Goal: Task Accomplishment & Management: Manage account settings

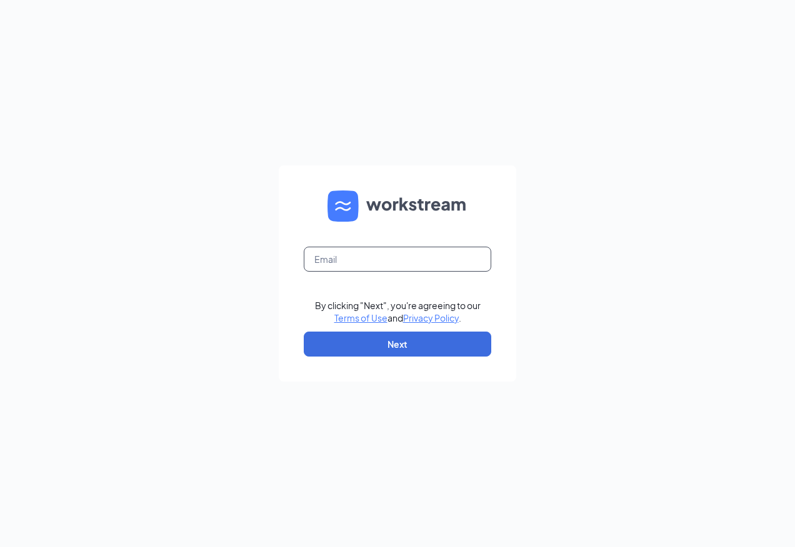
click at [379, 259] on input "text" at bounding box center [397, 259] width 187 height 25
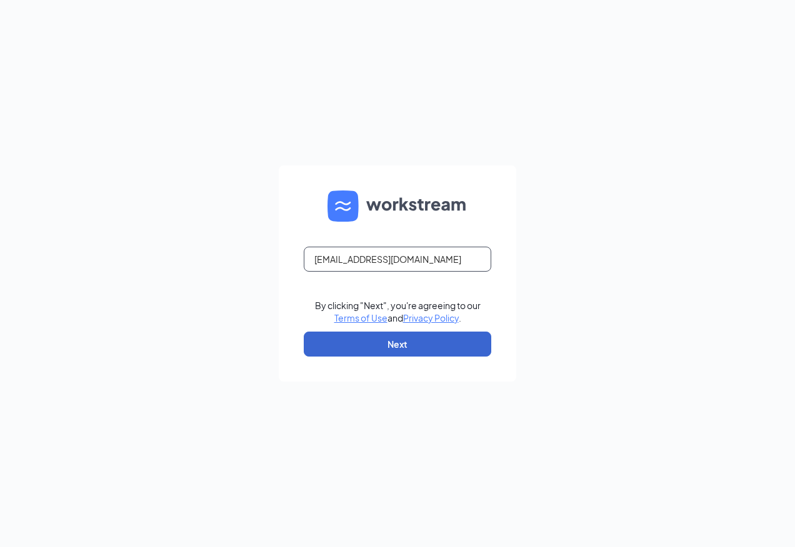
type input "rs030660@tacobell.com"
click at [372, 351] on button "Next" at bounding box center [397, 344] width 187 height 25
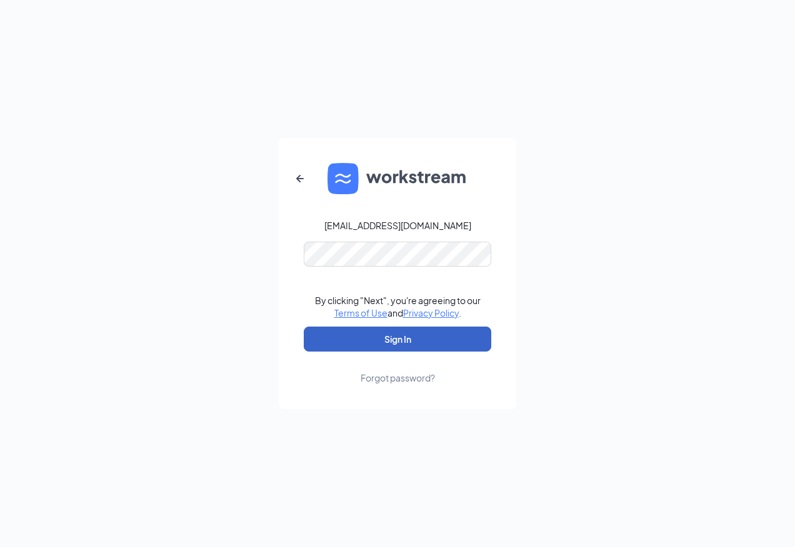
click at [366, 338] on button "Sign In" at bounding box center [397, 339] width 187 height 25
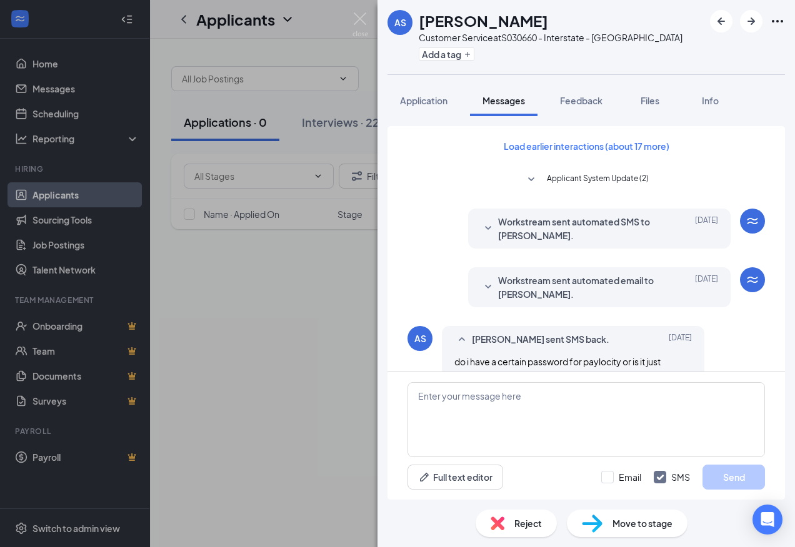
click at [291, 119] on div "AS [PERSON_NAME] Customer Service at S030660 - Interstate - Mansfield Add a tag…" at bounding box center [397, 273] width 795 height 547
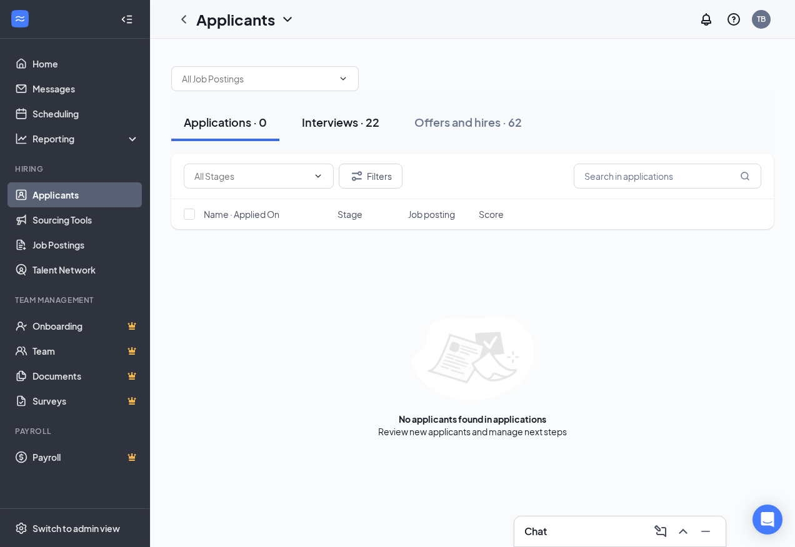
click at [344, 126] on div "Interviews · 22" at bounding box center [340, 122] width 77 height 16
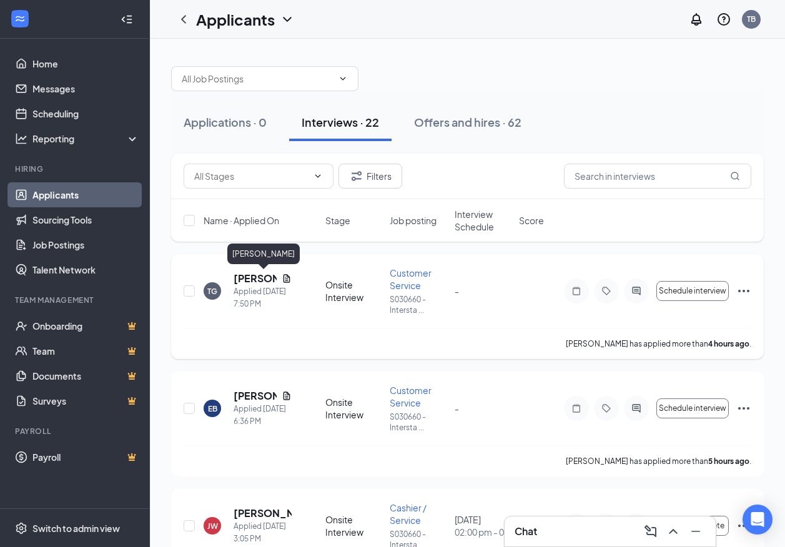
click at [243, 277] on h5 "[PERSON_NAME]" at bounding box center [255, 279] width 43 height 14
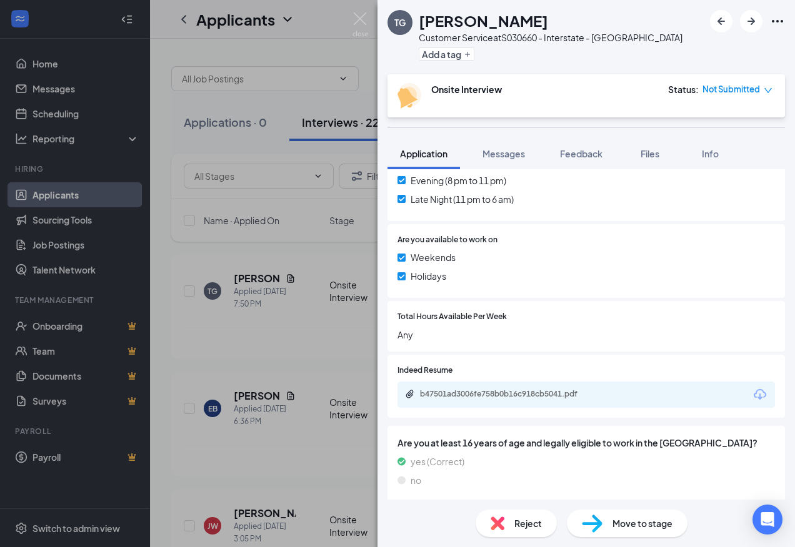
scroll to position [573, 0]
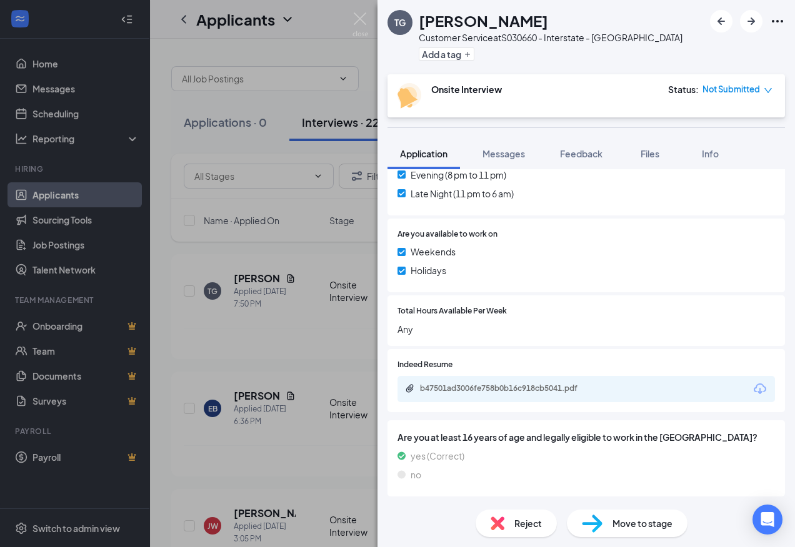
click at [622, 530] on div "Move to stage" at bounding box center [627, 523] width 121 height 27
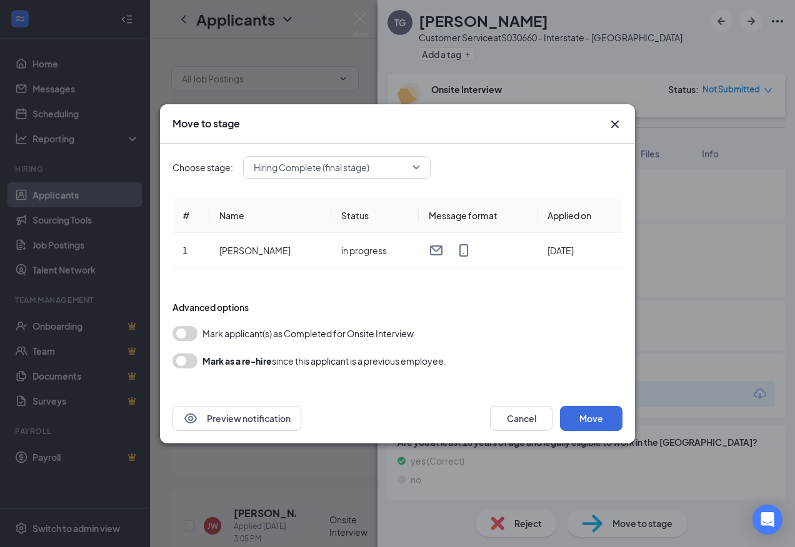
click at [179, 334] on button "button" at bounding box center [184, 333] width 25 height 15
click at [578, 417] on button "Move" at bounding box center [591, 418] width 62 height 25
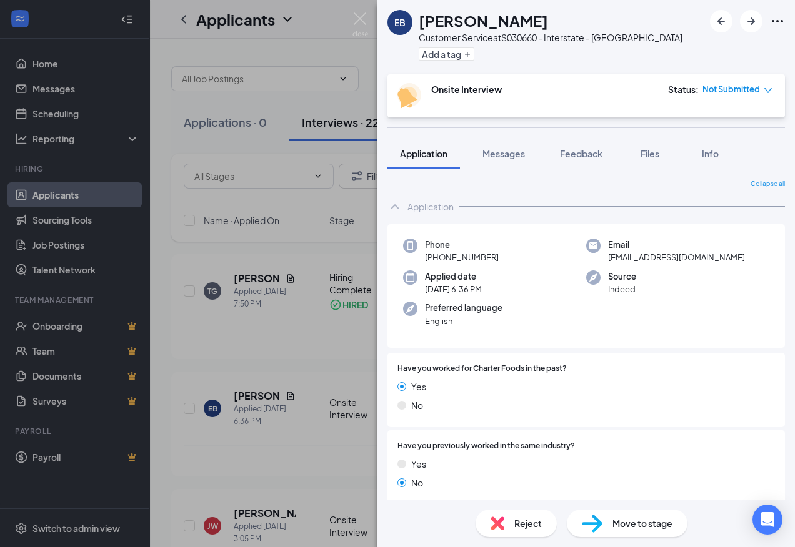
click at [278, 458] on div "EB [PERSON_NAME] Customer Service at S030660 - Interstate - Mansfield Add a tag…" at bounding box center [397, 273] width 795 height 547
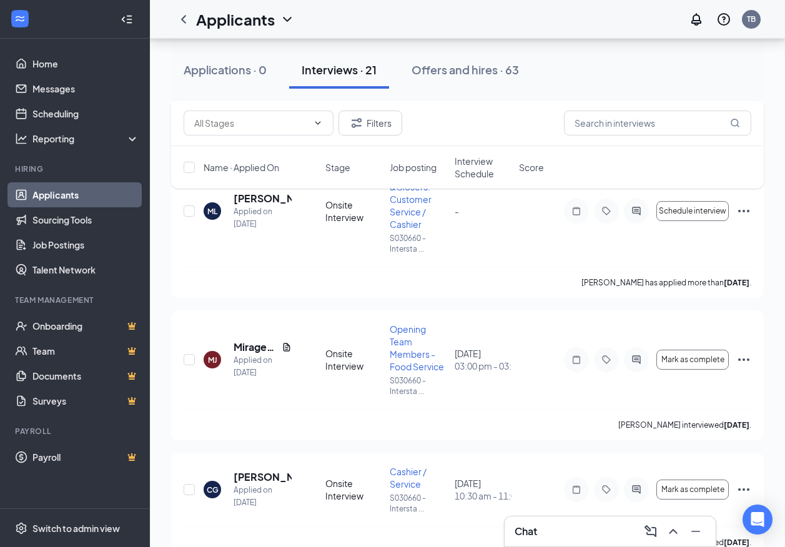
scroll to position [1000, 0]
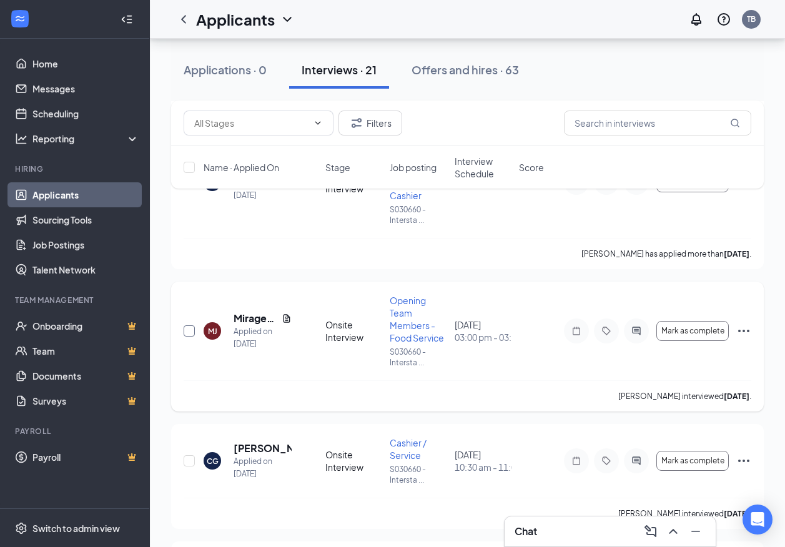
click at [186, 332] on input "checkbox" at bounding box center [189, 331] width 11 height 11
checkbox input "true"
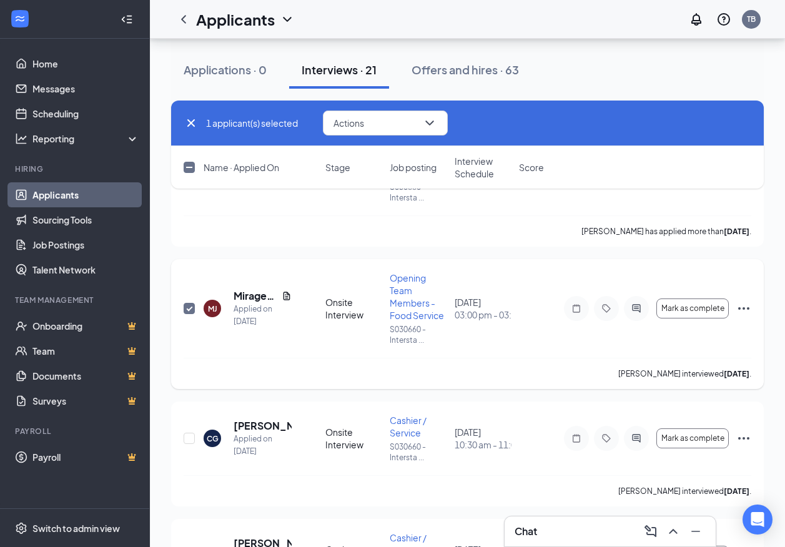
scroll to position [1062, 0]
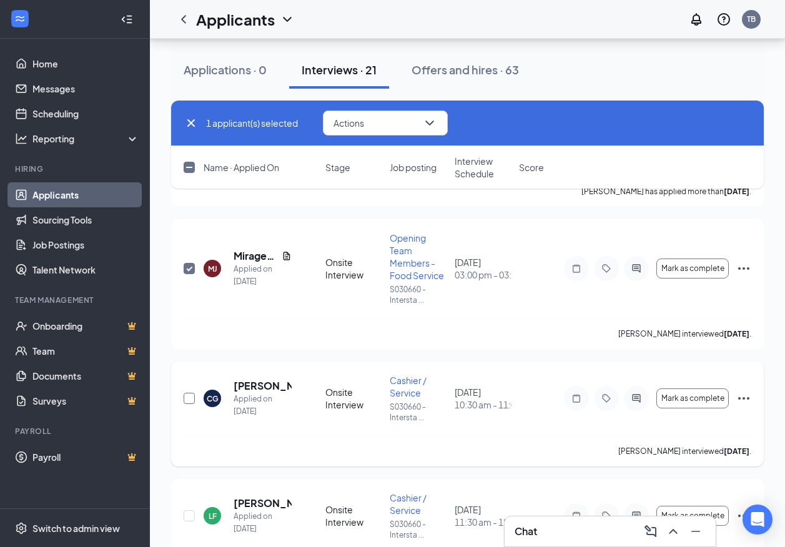
click at [193, 401] on input "checkbox" at bounding box center [189, 398] width 11 height 11
checkbox input "true"
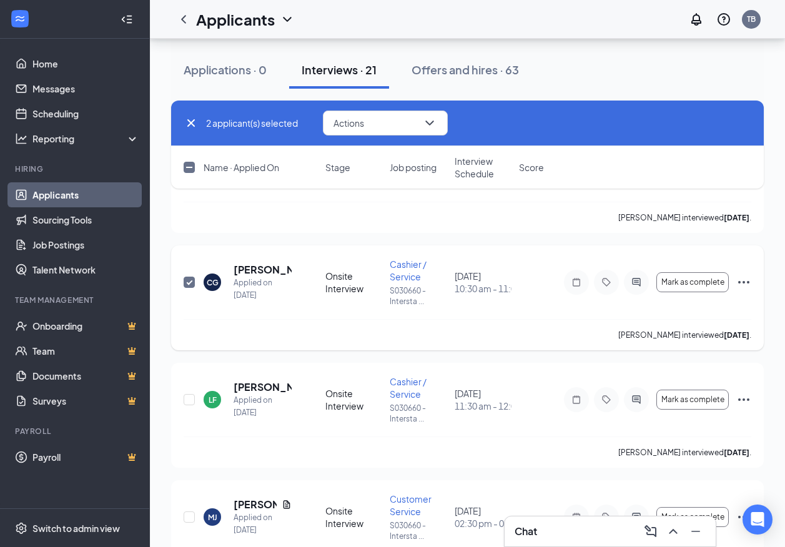
scroll to position [1187, 0]
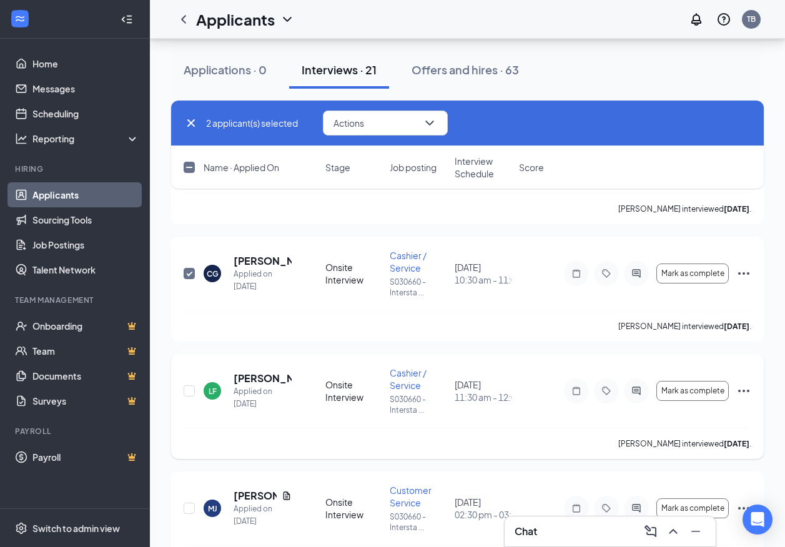
click at [198, 389] on div "[PERSON_NAME] Applied on [DATE] Onsite Interview Cashier / Service S030660 - In…" at bounding box center [468, 397] width 568 height 61
click at [192, 391] on input "checkbox" at bounding box center [189, 390] width 11 height 11
checkbox input "true"
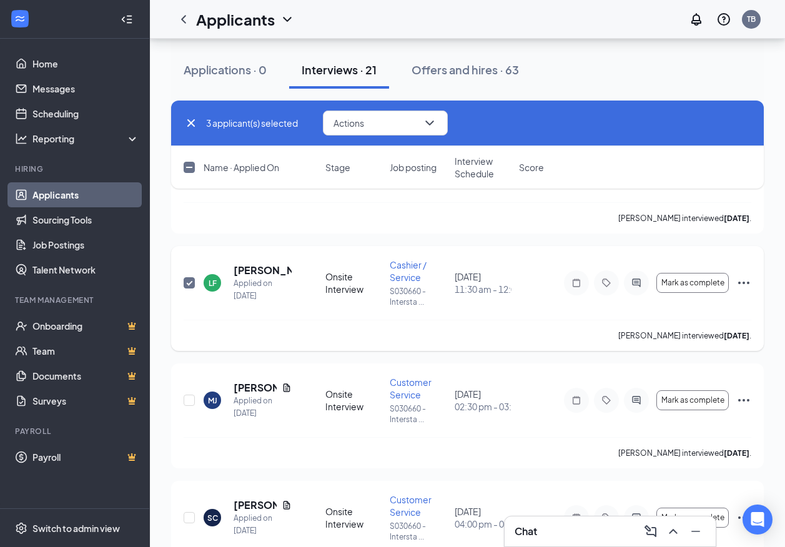
scroll to position [1312, 0]
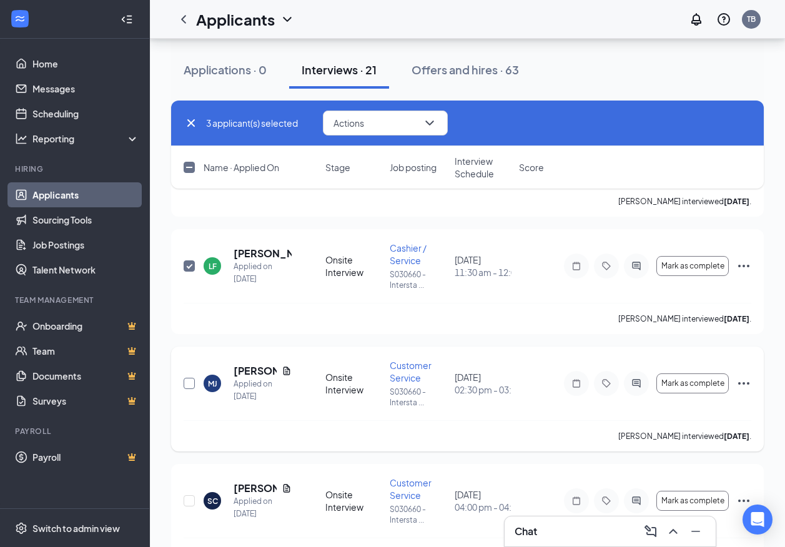
click at [193, 385] on input "checkbox" at bounding box center [189, 383] width 11 height 11
checkbox input "true"
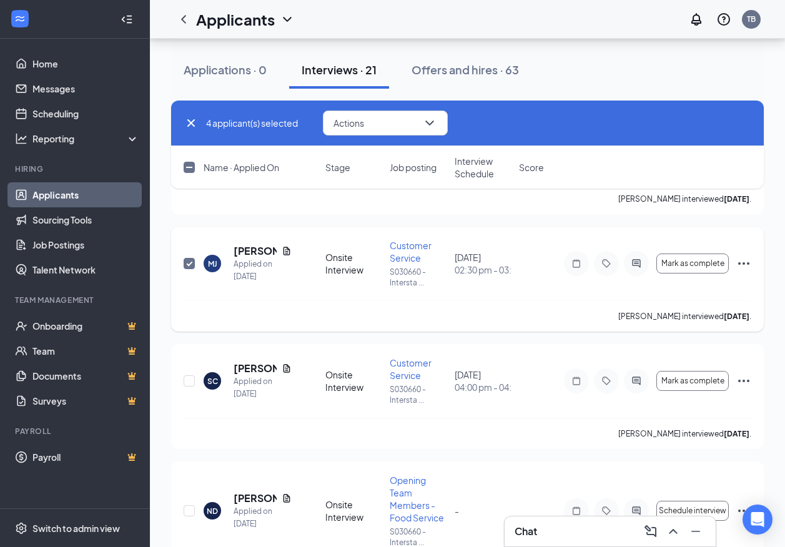
scroll to position [1437, 0]
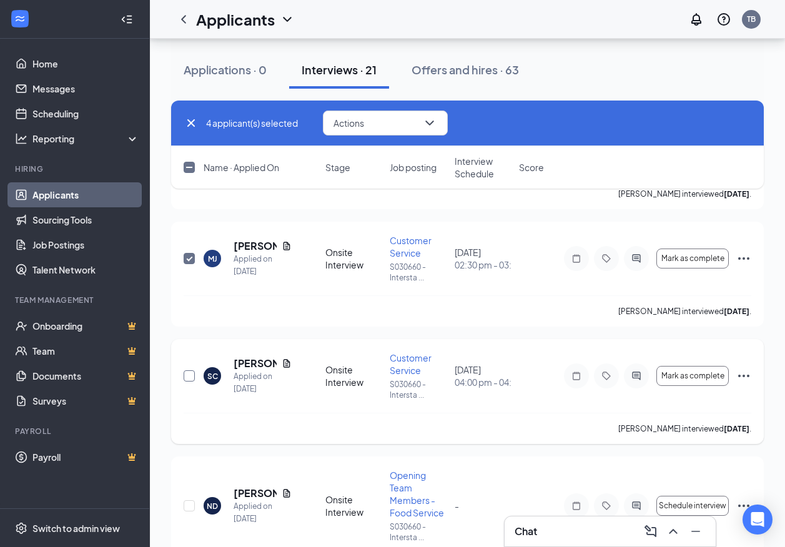
click at [190, 376] on input "checkbox" at bounding box center [189, 375] width 11 height 11
checkbox input "true"
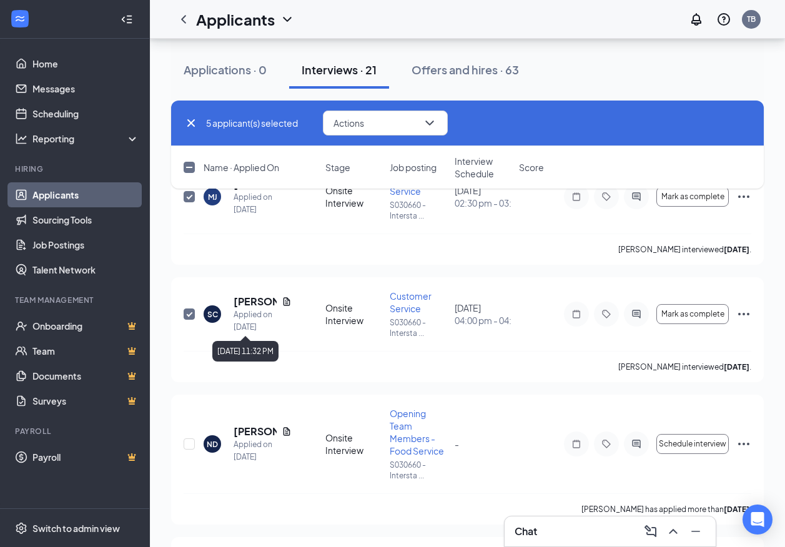
scroll to position [1499, 0]
click at [188, 445] on input "checkbox" at bounding box center [189, 443] width 11 height 11
checkbox input "true"
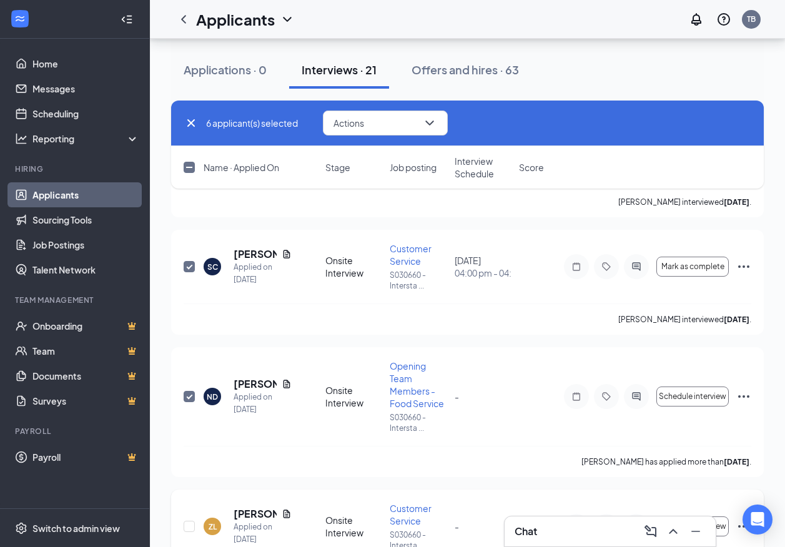
scroll to position [1624, 0]
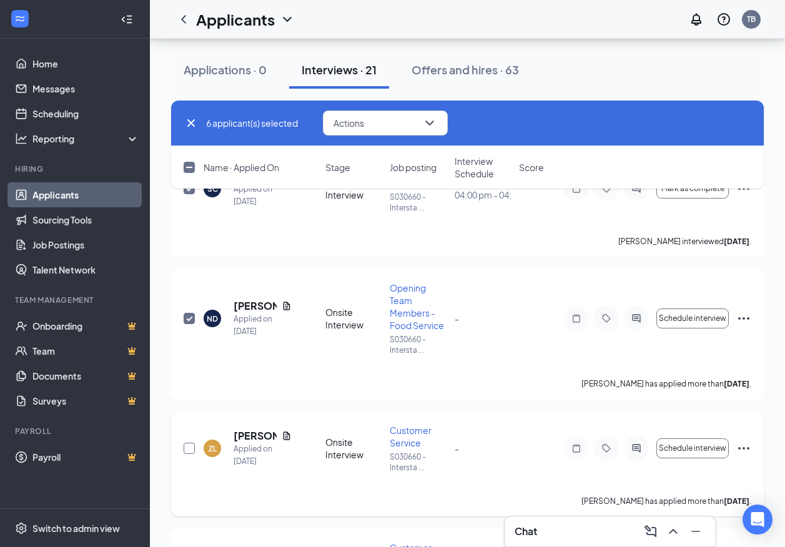
click at [187, 450] on input "checkbox" at bounding box center [189, 448] width 11 height 11
checkbox input "true"
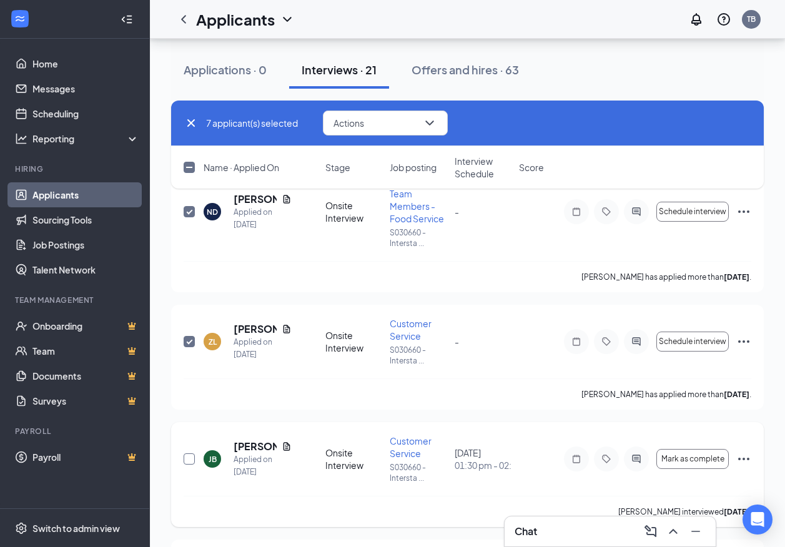
scroll to position [1749, 0]
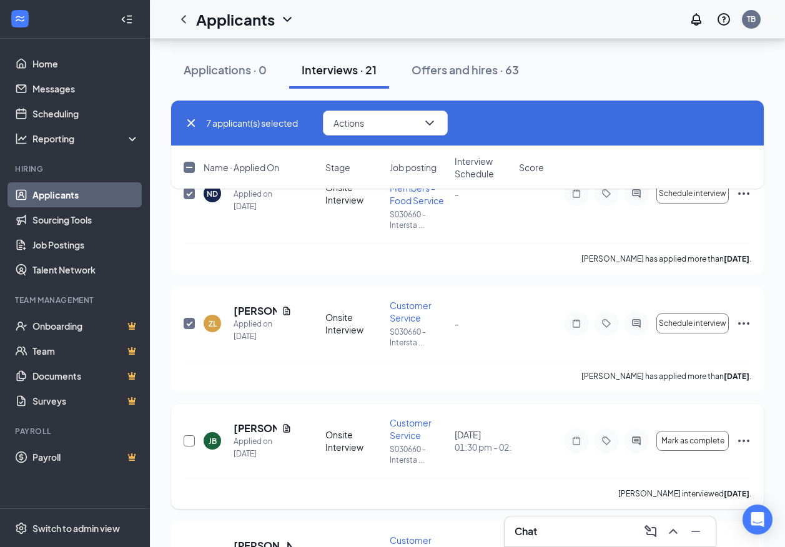
click at [194, 437] on input "checkbox" at bounding box center [189, 440] width 11 height 11
checkbox input "true"
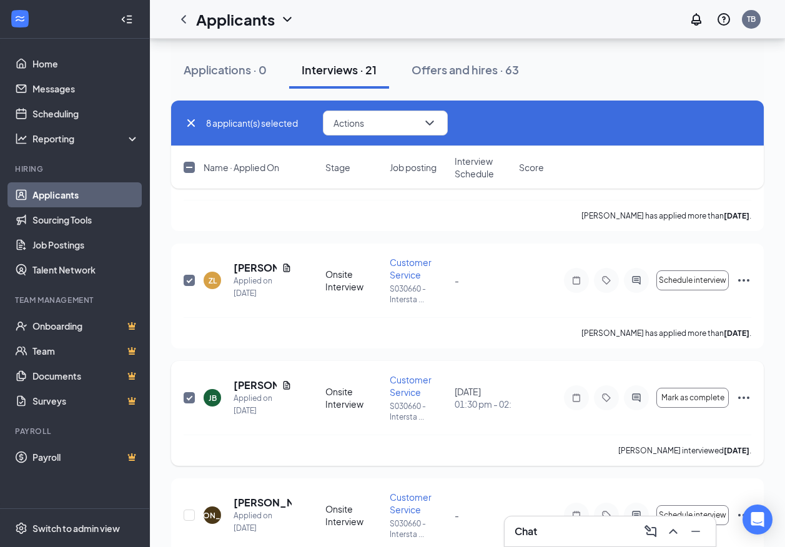
scroll to position [1937, 0]
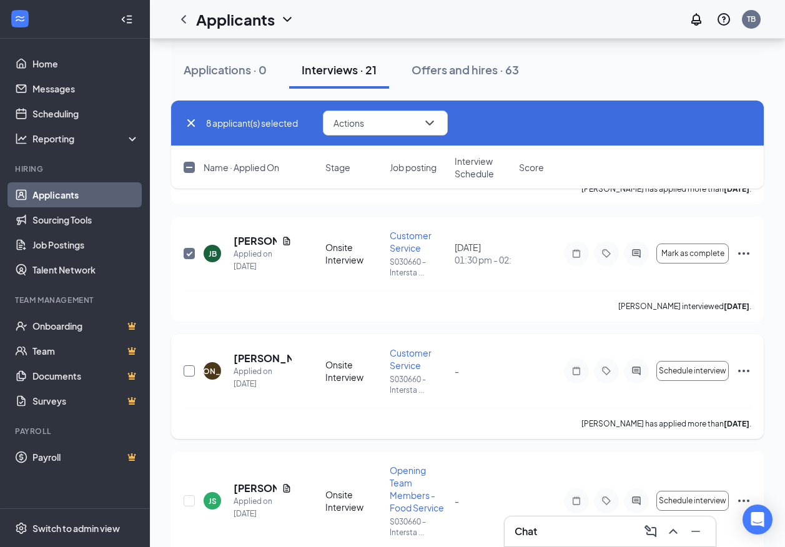
click at [187, 372] on input "checkbox" at bounding box center [189, 370] width 11 height 11
checkbox input "true"
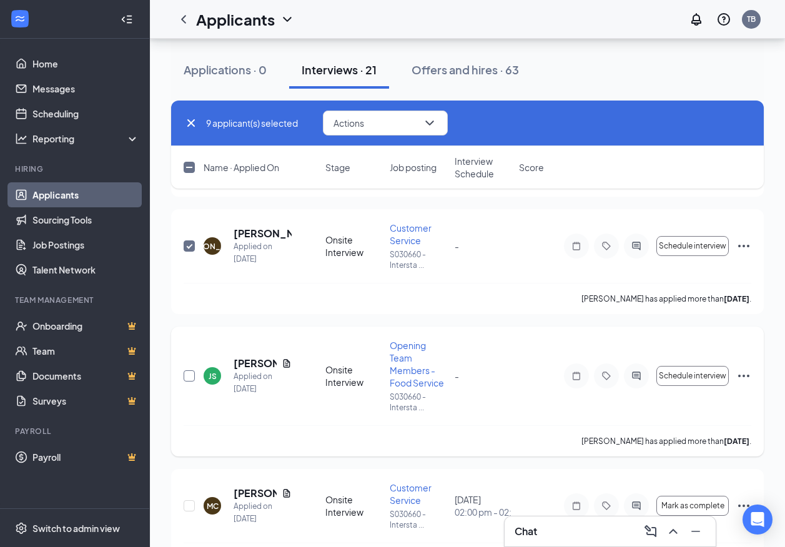
click at [194, 377] on input "checkbox" at bounding box center [189, 375] width 11 height 11
checkbox input "true"
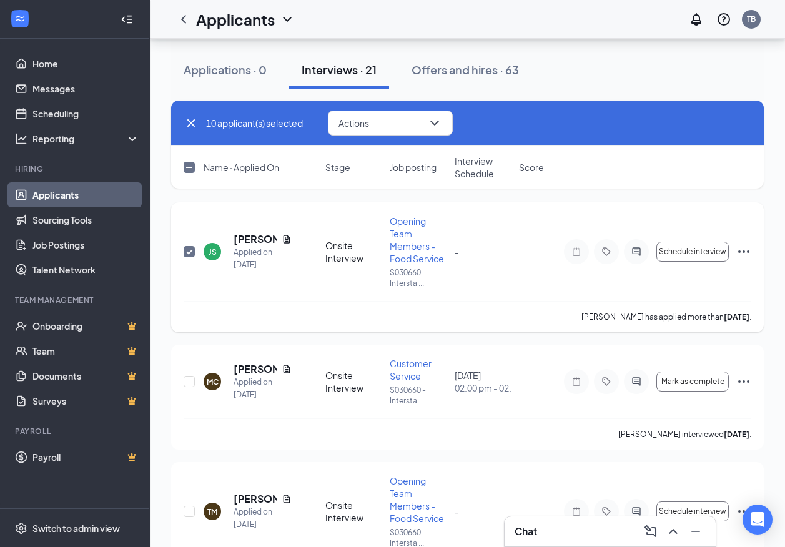
scroll to position [2187, 0]
click at [192, 379] on input "checkbox" at bounding box center [189, 380] width 11 height 11
checkbox input "true"
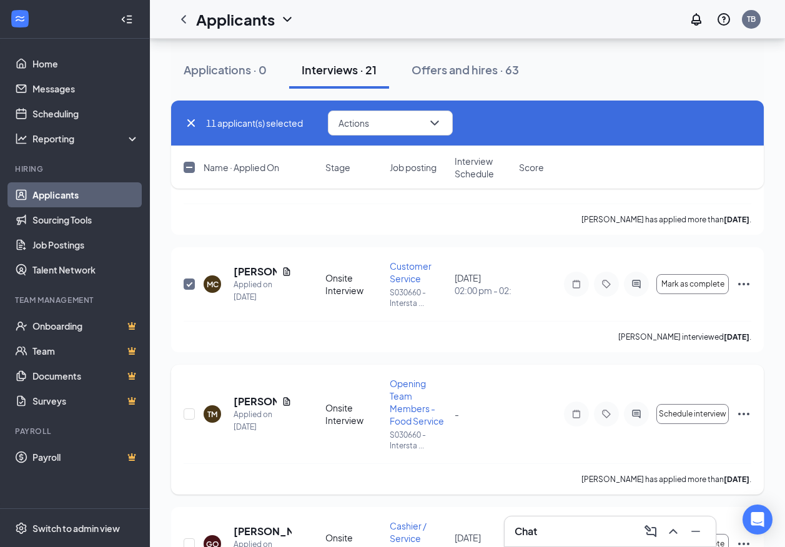
scroll to position [2312, 0]
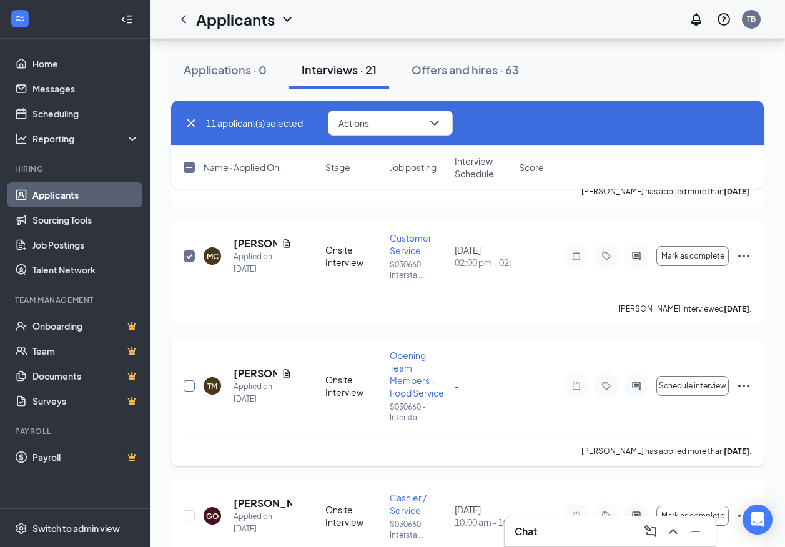
click at [189, 388] on input "checkbox" at bounding box center [189, 385] width 11 height 11
checkbox input "true"
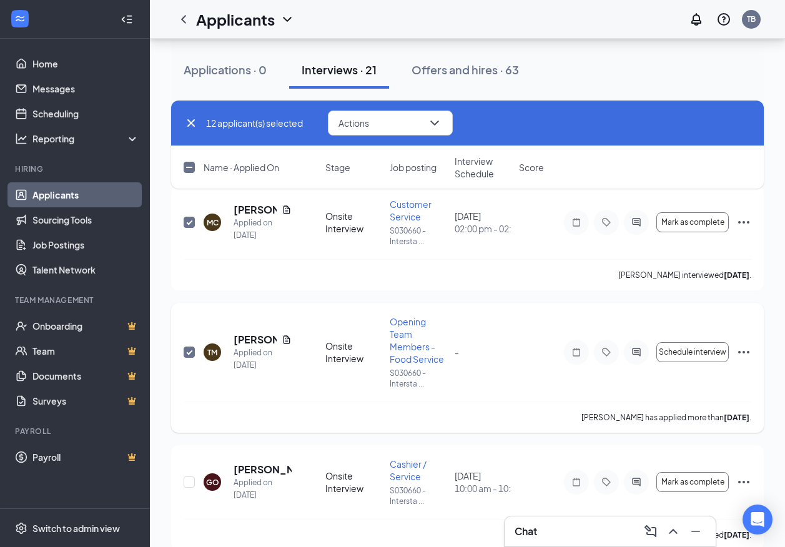
scroll to position [2364, 0]
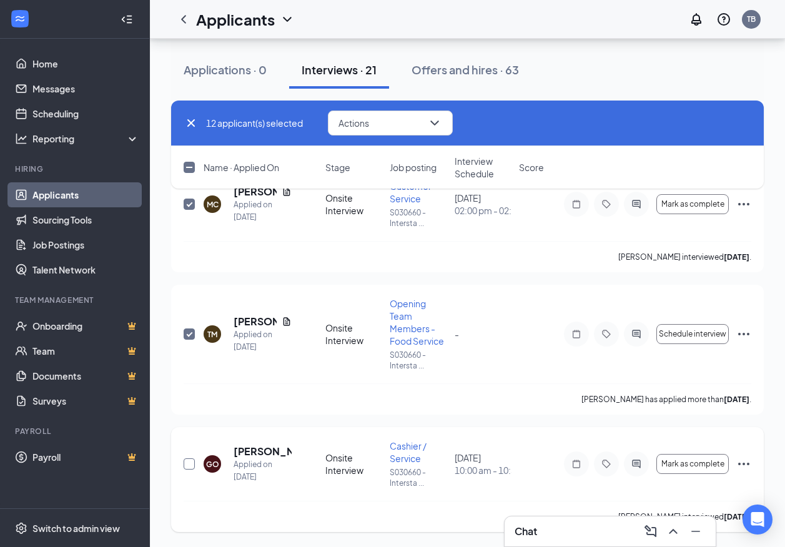
click at [193, 462] on input "checkbox" at bounding box center [189, 464] width 11 height 11
checkbox input "true"
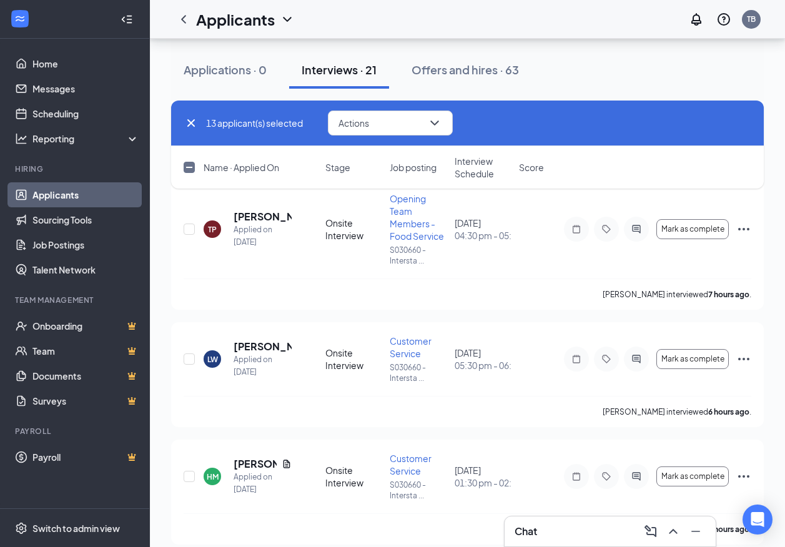
scroll to position [0, 0]
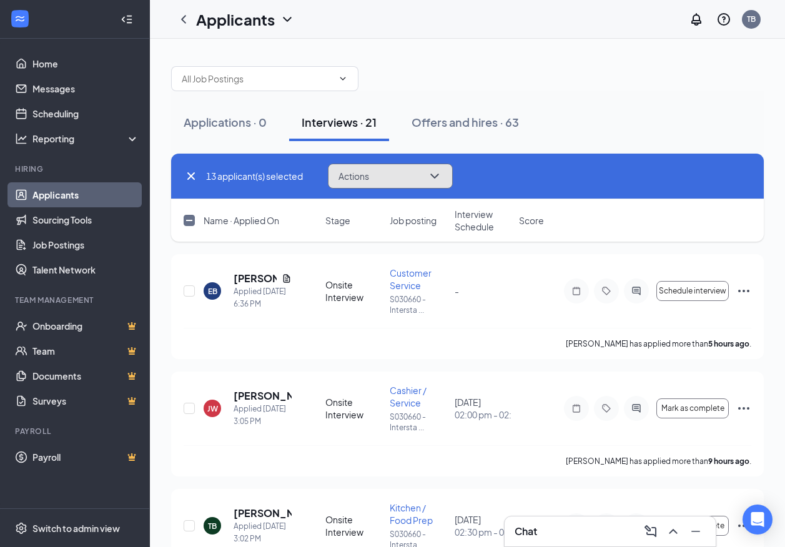
click at [439, 178] on icon "ChevronDown" at bounding box center [434, 176] width 15 height 15
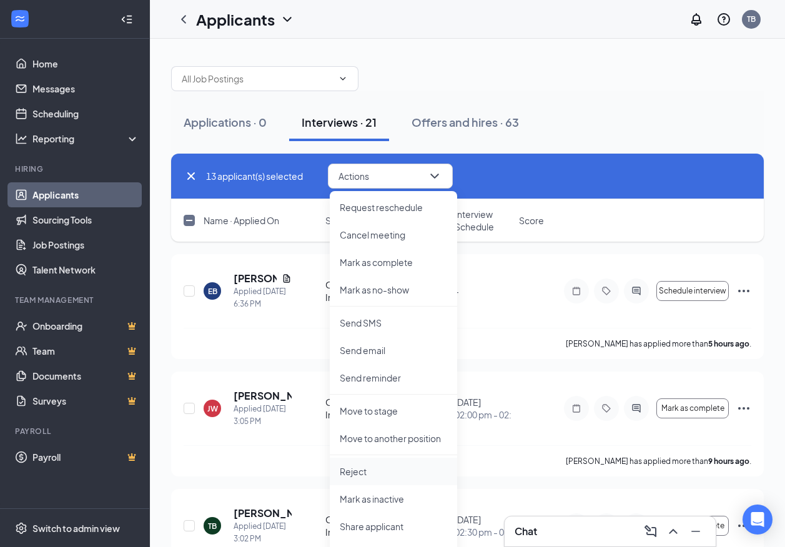
click at [350, 472] on p "Reject" at bounding box center [393, 471] width 107 height 12
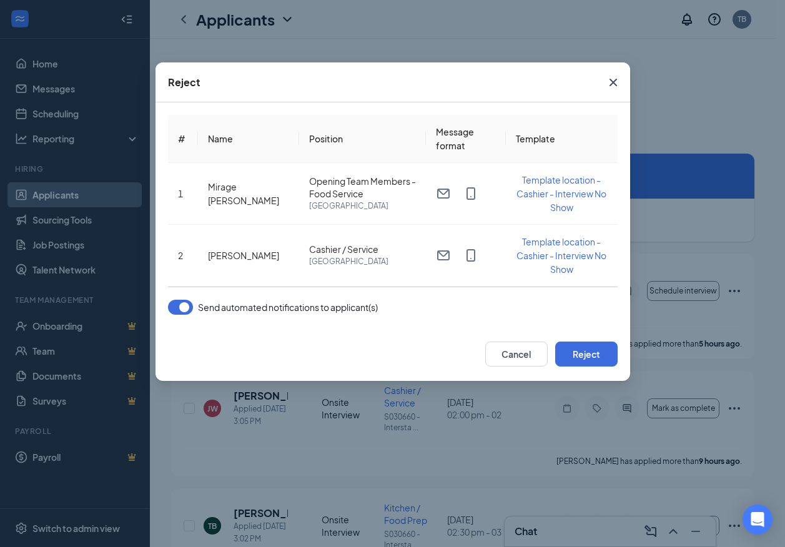
click at [183, 301] on button "button" at bounding box center [180, 307] width 25 height 15
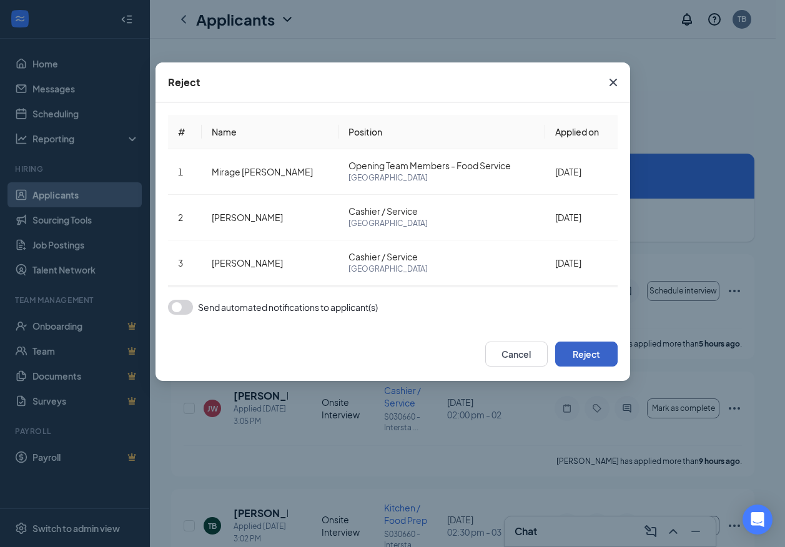
click at [589, 355] on button "Reject" at bounding box center [586, 354] width 62 height 25
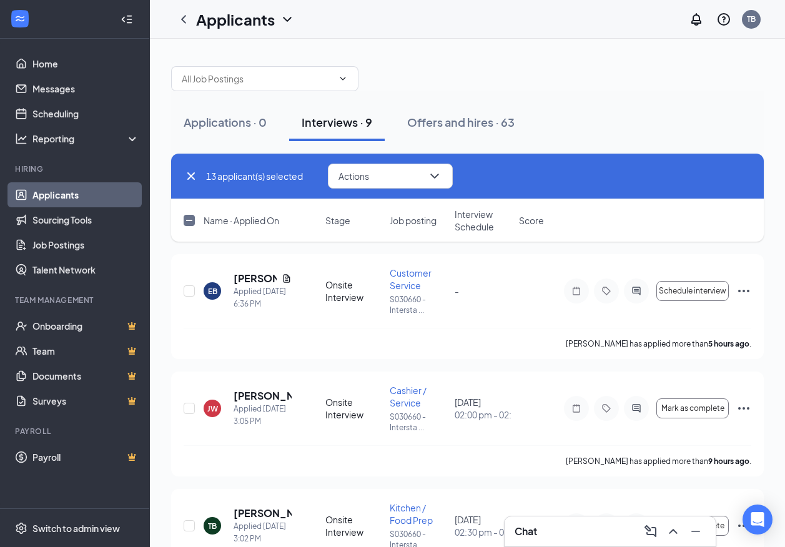
checkbox input "false"
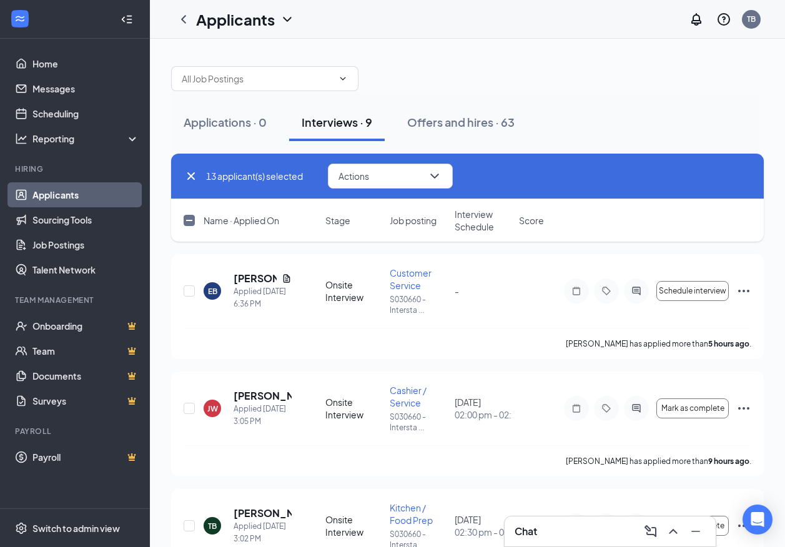
checkbox input "false"
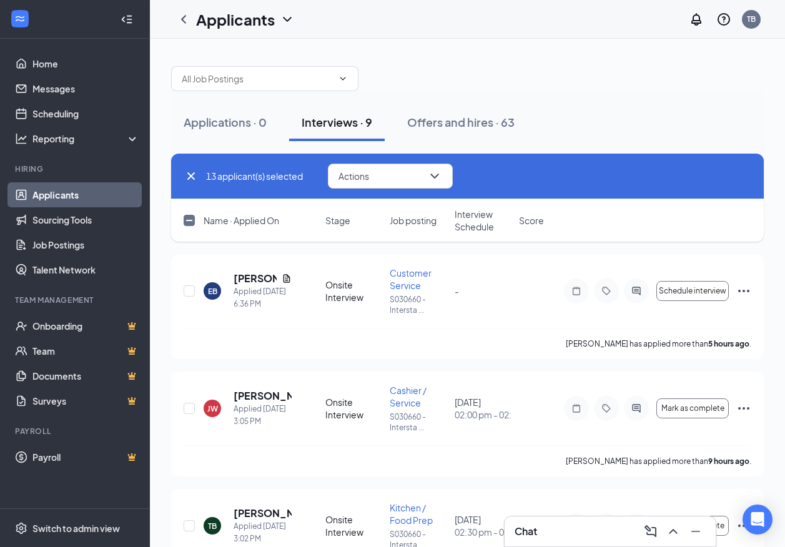
checkbox input "false"
